Goal: Information Seeking & Learning: Learn about a topic

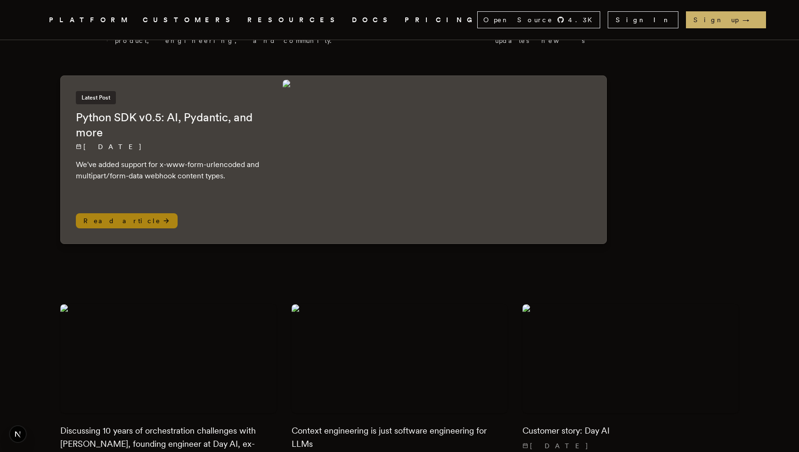
scroll to position [30, 0]
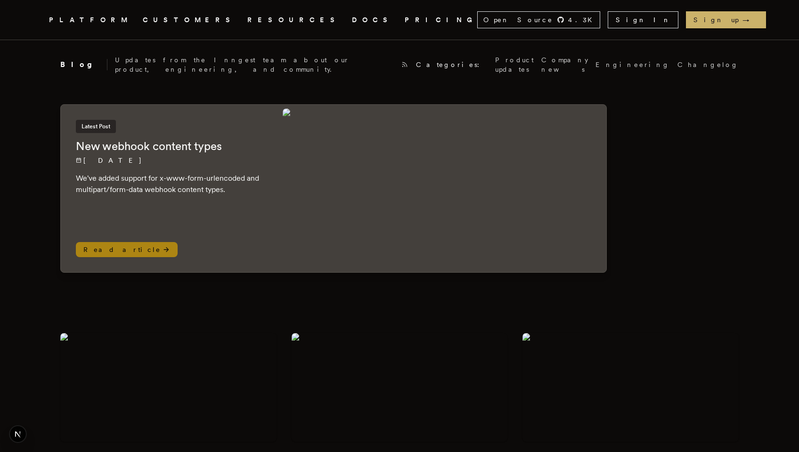
click at [195, 140] on h2 "New webhook content types" at bounding box center [170, 146] width 188 height 15
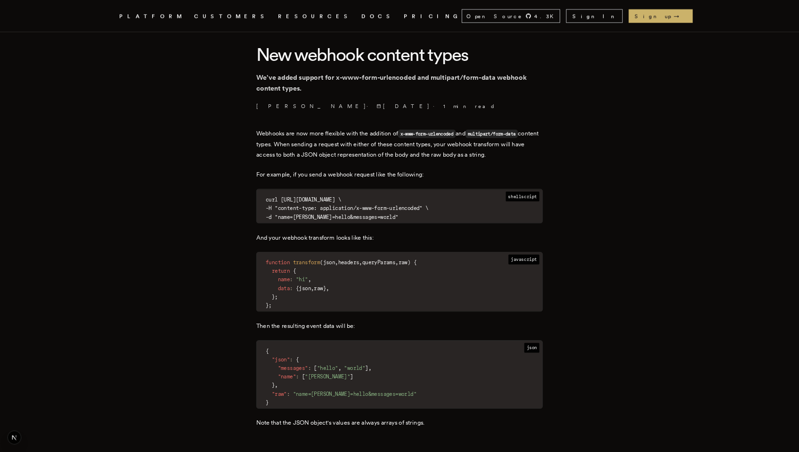
scroll to position [221, 0]
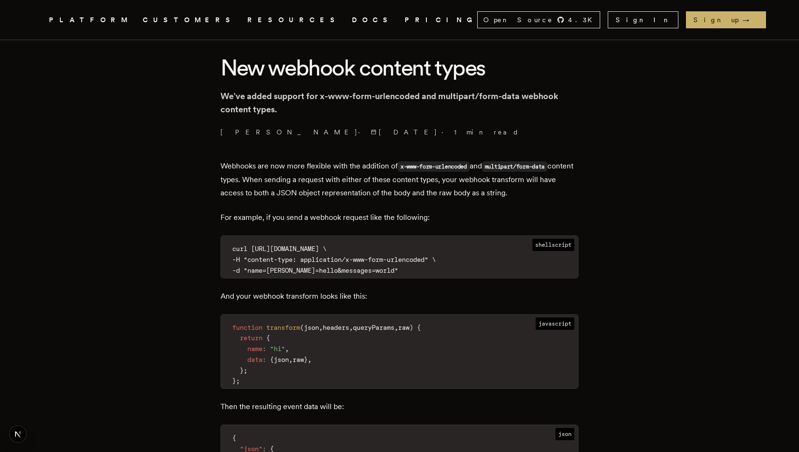
click at [352, 21] on link "DOCS" at bounding box center [372, 20] width 41 height 12
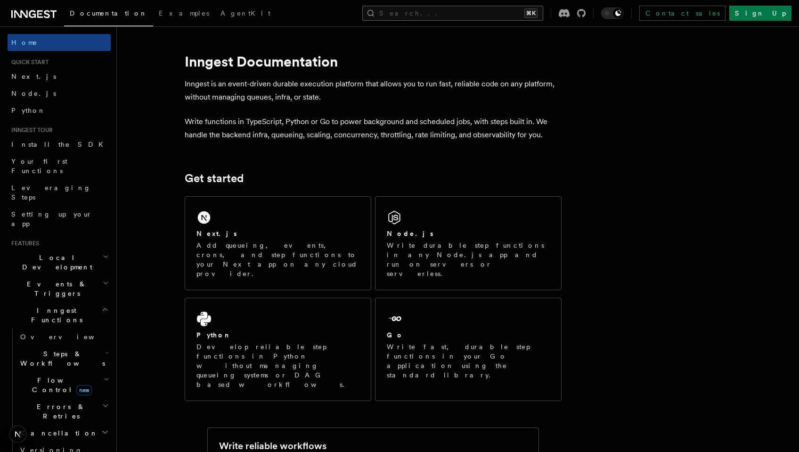
click at [471, 10] on button "Search... ⌘K" at bounding box center [452, 13] width 181 height 15
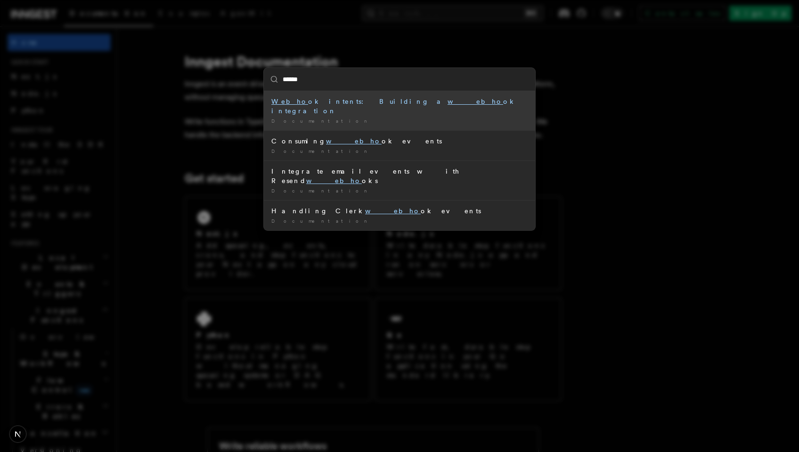
type input "*******"
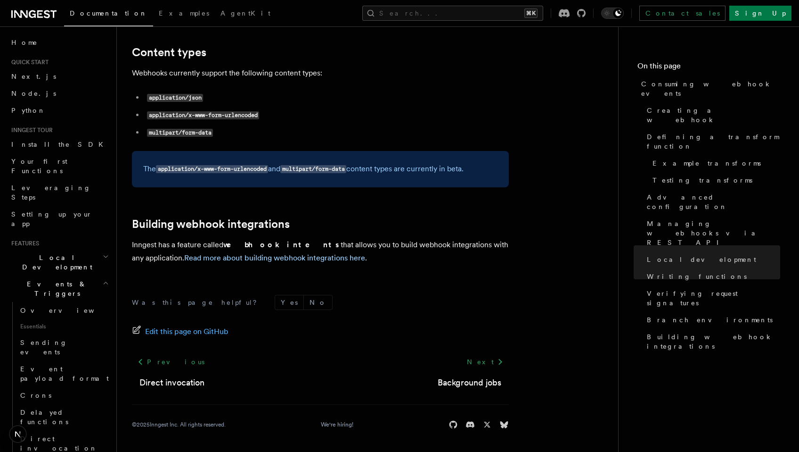
scroll to position [3181, 0]
